Goal: Navigation & Orientation: Find specific page/section

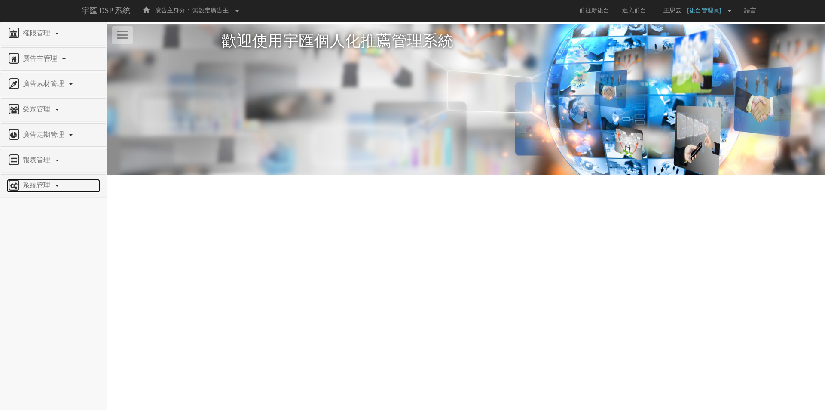
click at [44, 187] on span "系統管理" at bounding box center [38, 184] width 34 height 7
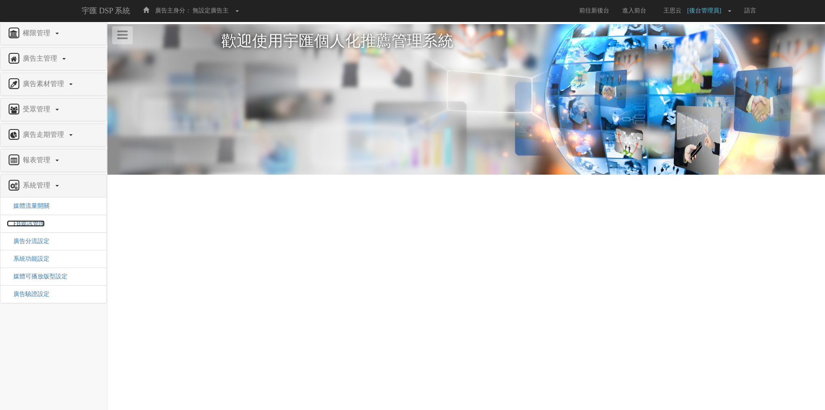
click at [37, 220] on span "FB資訊管理" at bounding box center [26, 223] width 38 height 6
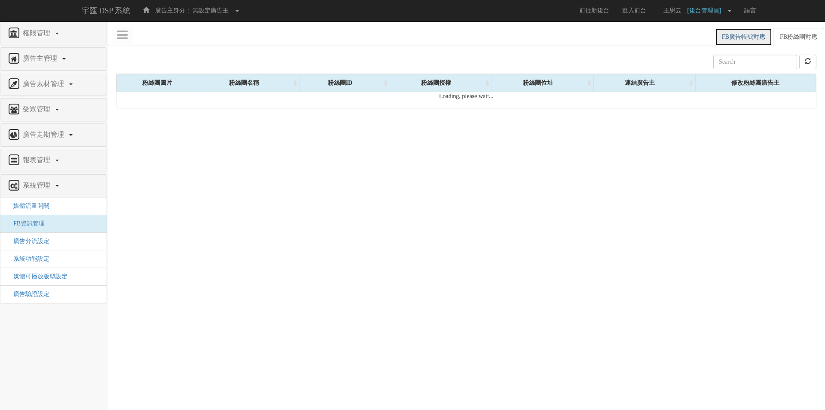
click at [754, 37] on link "FB廣告帳號對應" at bounding box center [743, 37] width 57 height 18
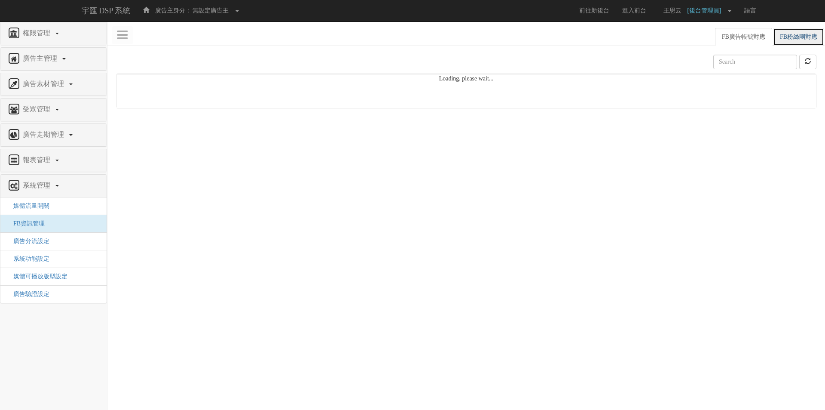
click at [800, 37] on link "FB粉絲團對應" at bounding box center [798, 37] width 51 height 18
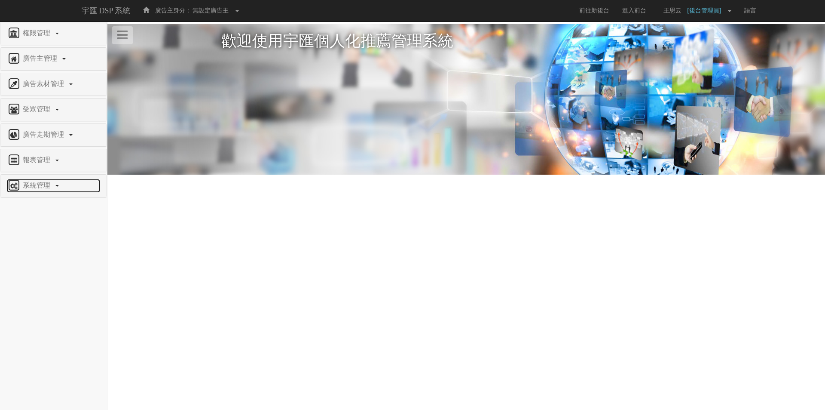
click at [36, 188] on span "系統管理" at bounding box center [38, 184] width 34 height 7
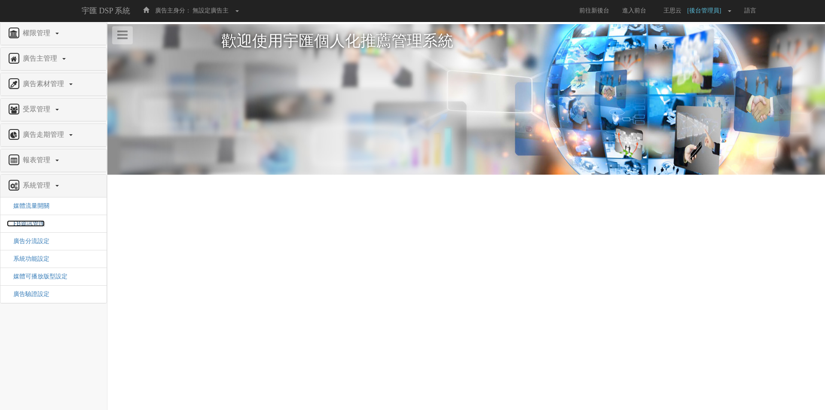
click at [23, 222] on span "FB資訊管理" at bounding box center [26, 223] width 38 height 6
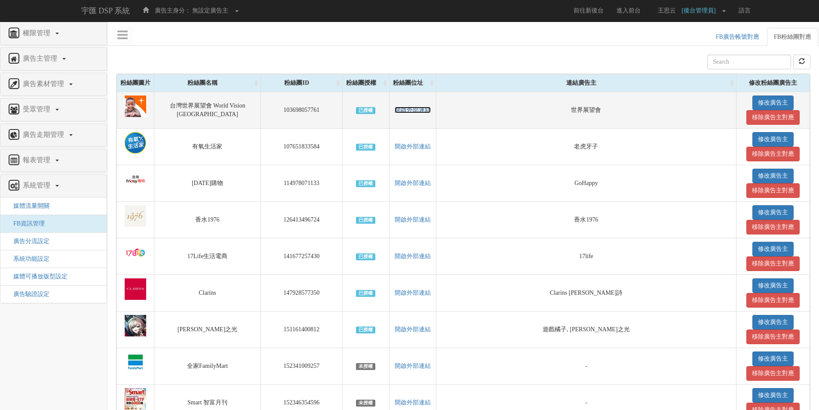
click at [394, 113] on link "開啟外部連結" at bounding box center [412, 110] width 36 height 6
click at [764, 98] on link "修改廣告主" at bounding box center [772, 102] width 41 height 15
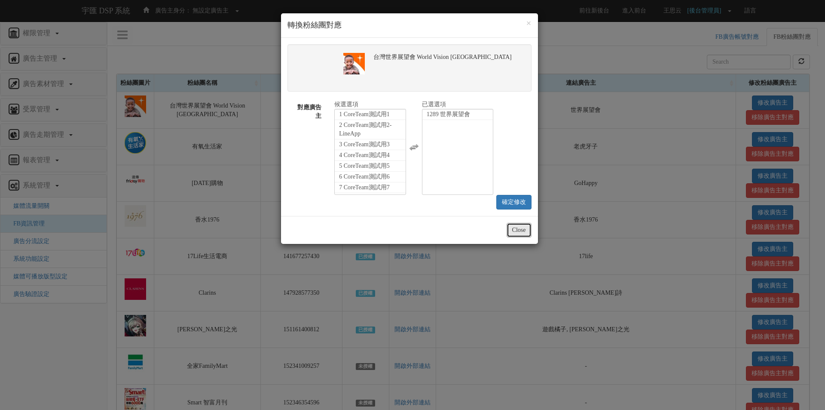
drag, startPoint x: 517, startPoint y: 233, endPoint x: 521, endPoint y: 231, distance: 4.8
click at [517, 232] on button "Close" at bounding box center [519, 230] width 25 height 15
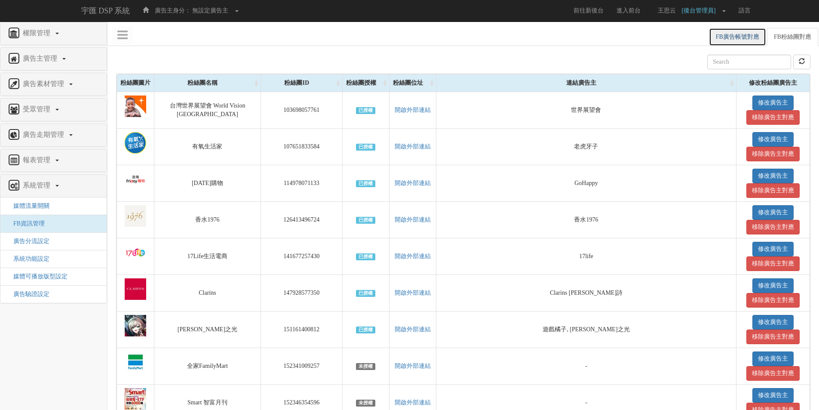
click at [746, 37] on link "FB廣告帳號對應" at bounding box center [737, 37] width 57 height 18
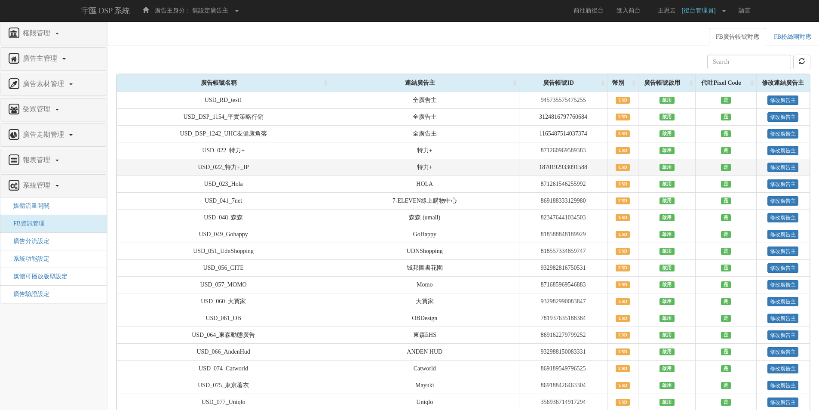
scroll to position [43, 0]
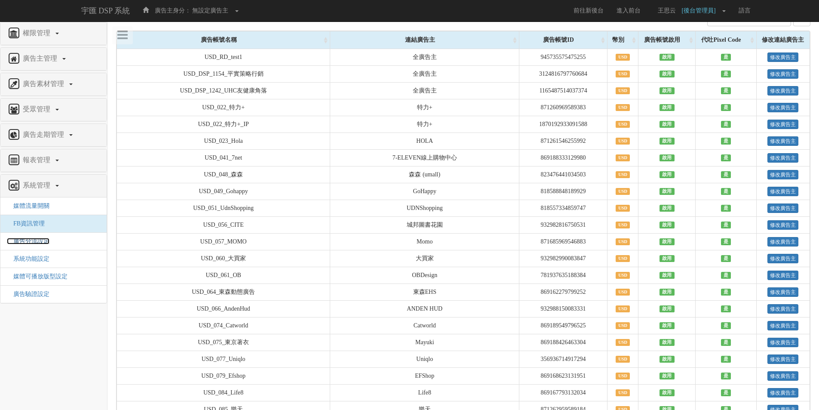
click at [40, 238] on span "廣告分流設定" at bounding box center [28, 241] width 43 height 6
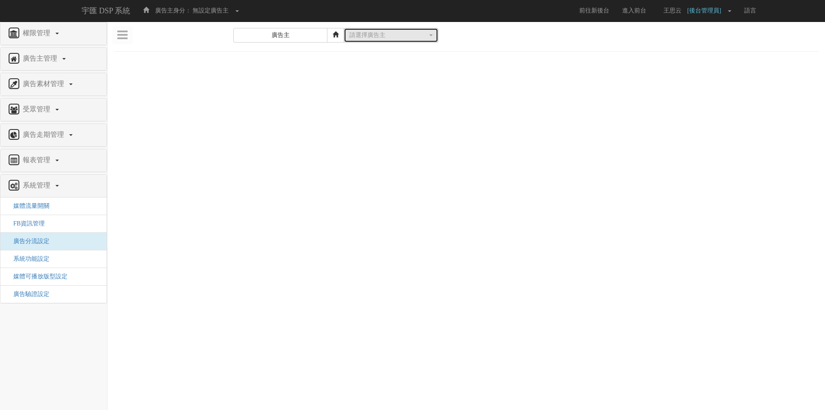
click at [380, 40] on button "請選擇廣告主" at bounding box center [391, 35] width 95 height 15
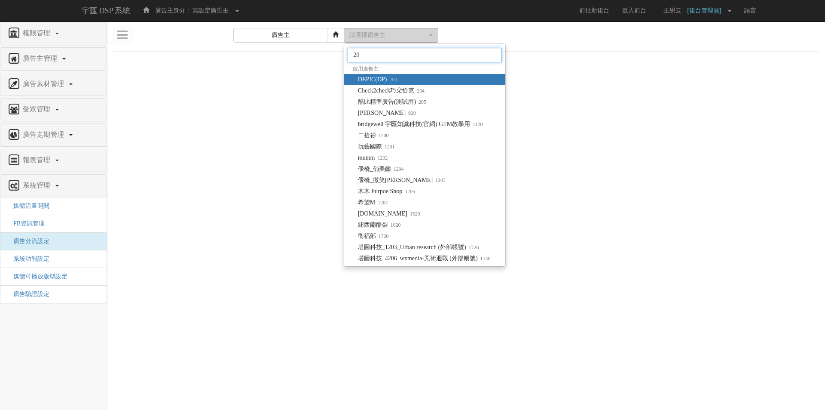
type input "205"
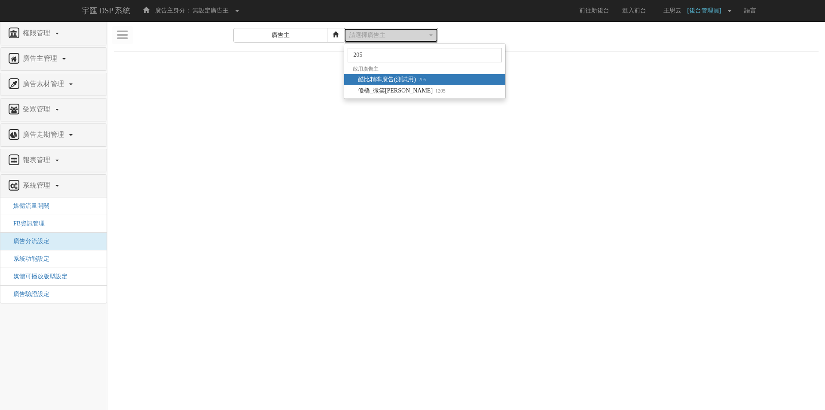
select select "205"
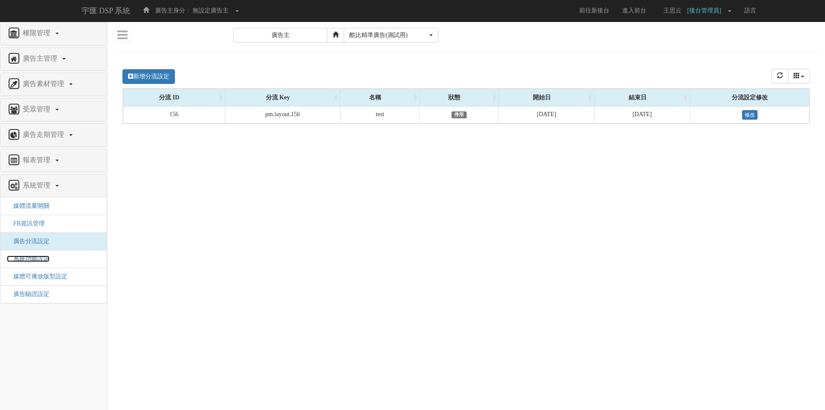
click at [40, 261] on span "系統功能設定" at bounding box center [28, 258] width 43 height 6
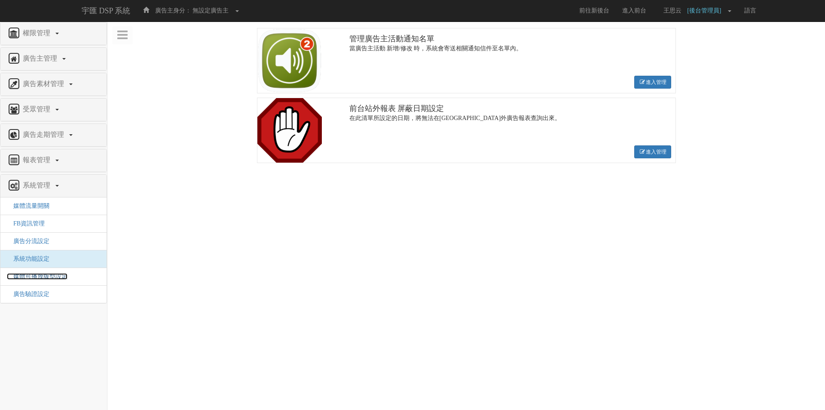
click at [38, 273] on span "媒體可播放版型設定" at bounding box center [37, 276] width 61 height 6
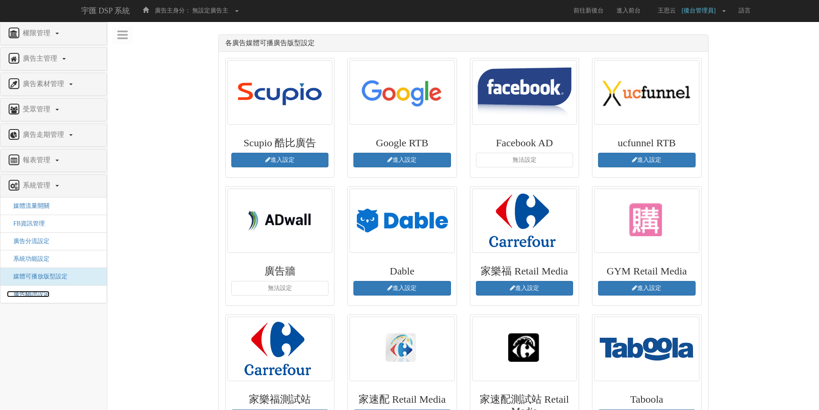
click at [46, 295] on span "廣告驗證設定" at bounding box center [28, 293] width 43 height 6
